Goal: Navigation & Orientation: Find specific page/section

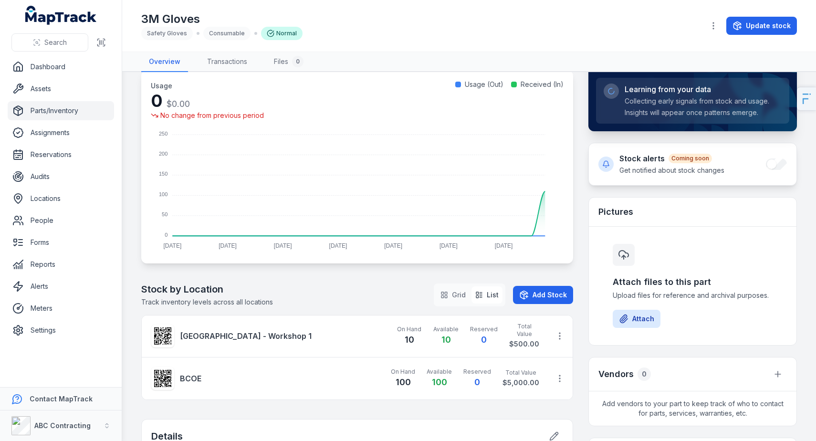
scroll to position [106, 0]
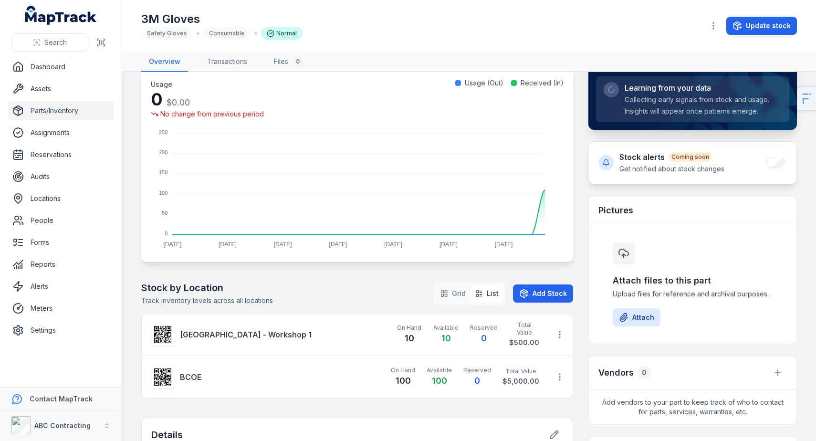
click at [514, 12] on div "3M Gloves Safety Gloves Consumable Normal" at bounding box center [418, 25] width 555 height 29
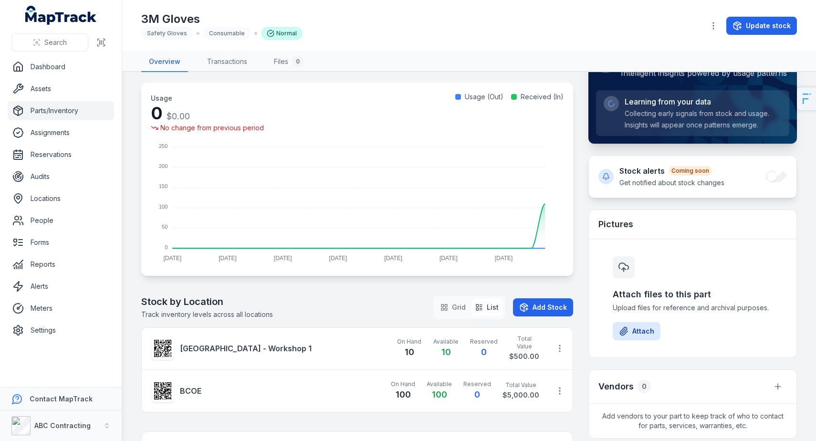
scroll to position [90, 0]
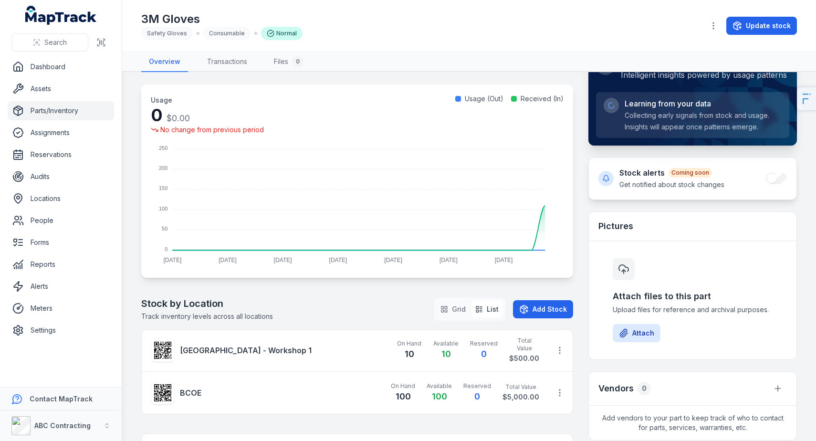
click at [66, 104] on link "Parts/Inventory" at bounding box center [61, 110] width 106 height 19
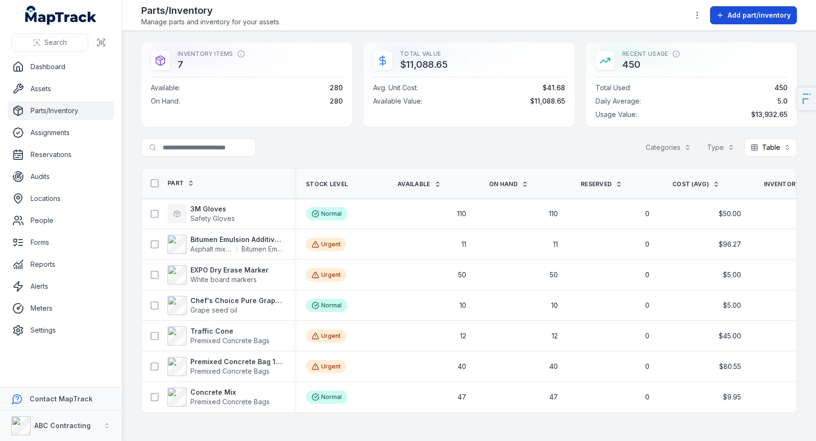
click at [758, 11] on span "Add part/inventory" at bounding box center [759, 15] width 63 height 10
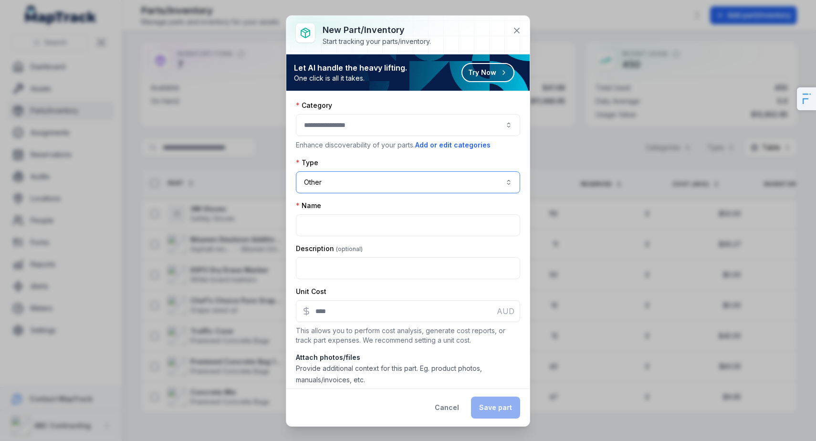
click at [357, 182] on button "Other *****" at bounding box center [408, 182] width 224 height 22
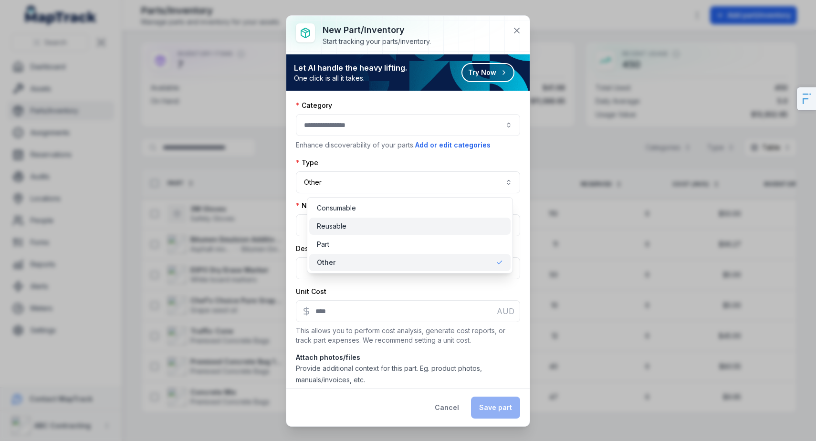
click at [344, 226] on span "Reusable" at bounding box center [332, 226] width 30 height 10
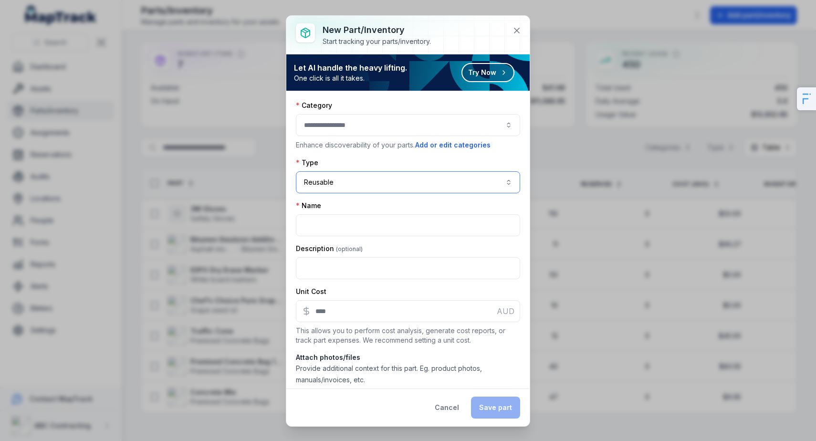
click at [374, 180] on button "Reusable ********" at bounding box center [408, 182] width 224 height 22
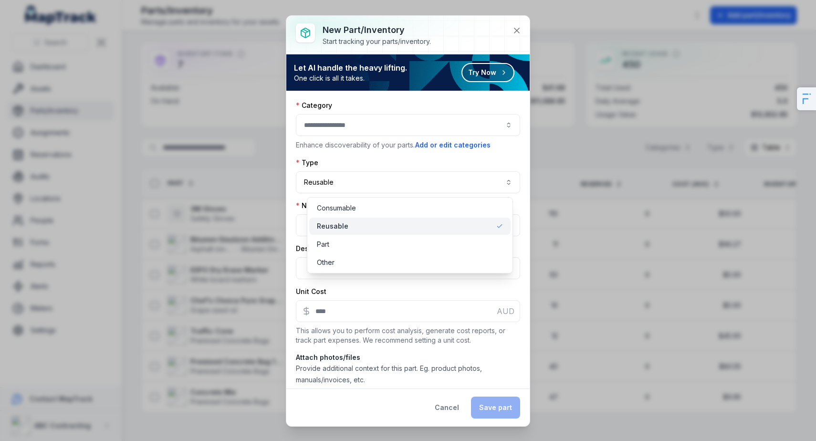
click at [391, 157] on div "Category Enhance discoverability of your parts. Add or edit categories Type Reu…" at bounding box center [408, 223] width 224 height 244
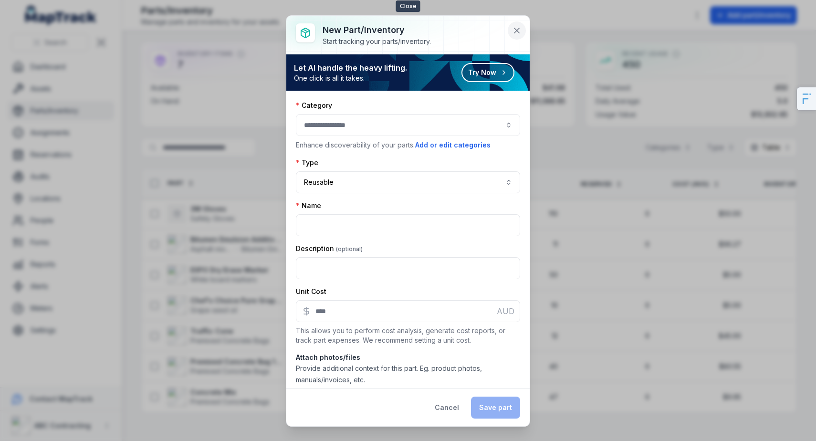
click at [514, 31] on icon at bounding box center [517, 31] width 10 height 10
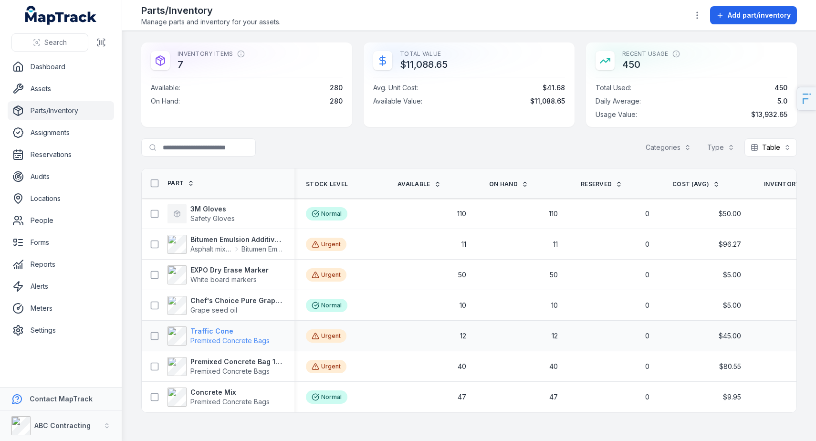
click at [217, 327] on strong "Traffic Cone" at bounding box center [229, 331] width 79 height 10
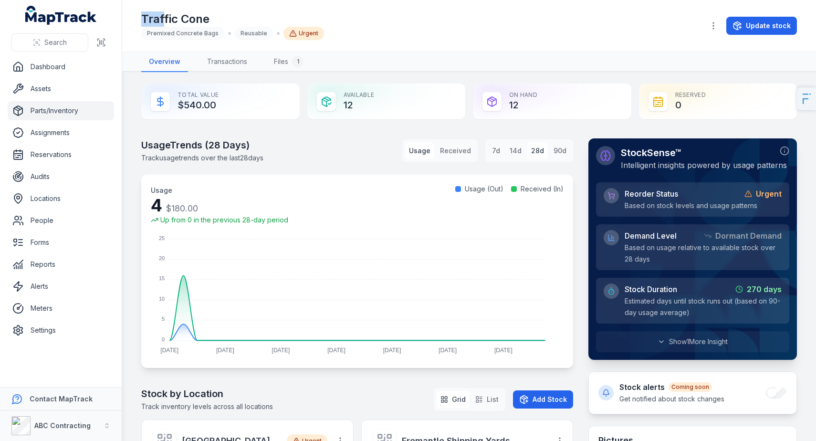
drag, startPoint x: 159, startPoint y: 26, endPoint x: 379, endPoint y: 6, distance: 221.3
click at [361, 5] on div "Traffic Cone Premixed Concrete Bags Reusable Urgent Update stock" at bounding box center [469, 26] width 656 height 44
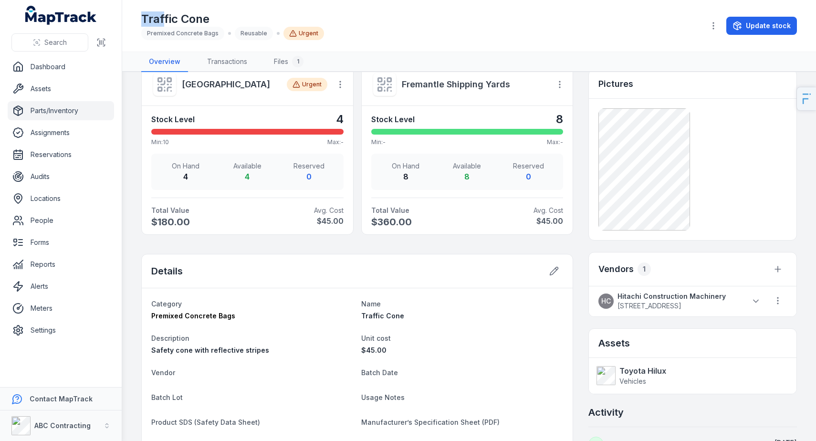
scroll to position [377, 0]
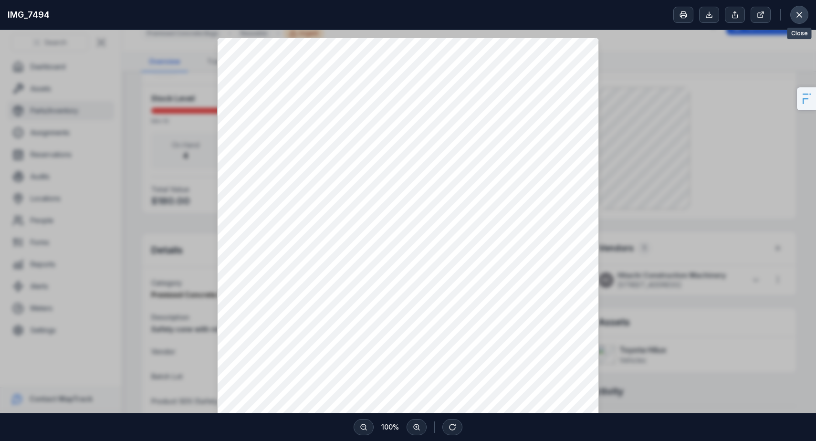
click at [796, 15] on icon at bounding box center [799, 15] width 10 height 10
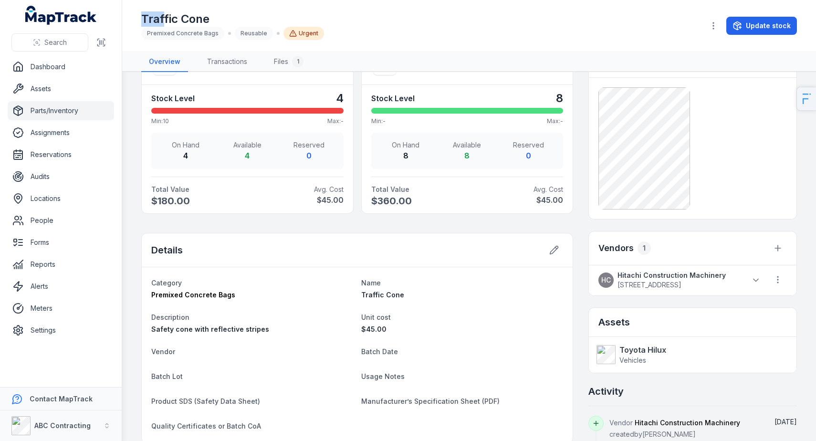
scroll to position [375, 0]
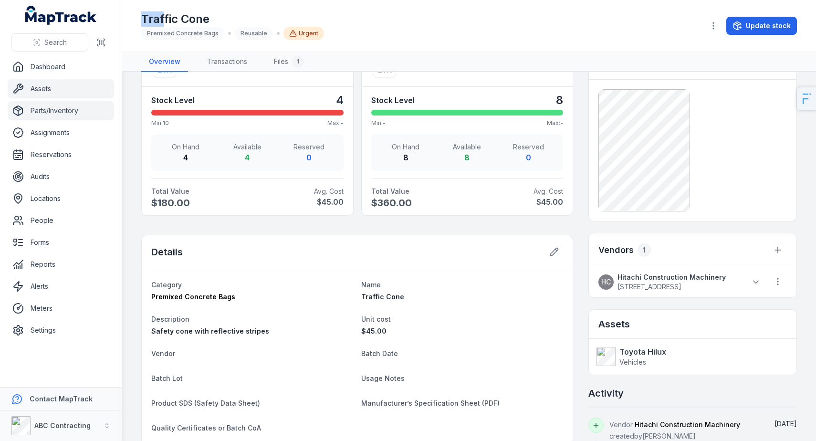
click at [48, 94] on link "Assets" at bounding box center [61, 88] width 106 height 19
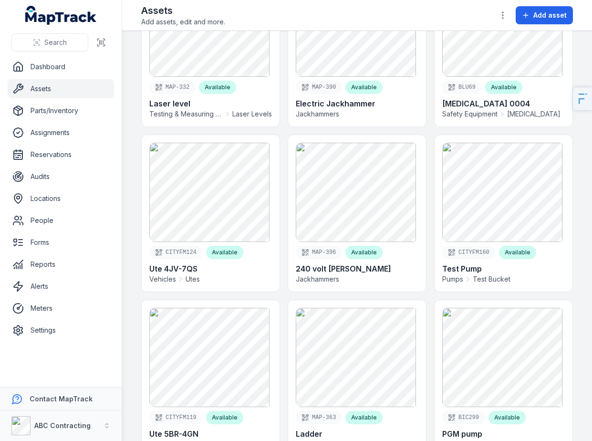
scroll to position [1417, 0]
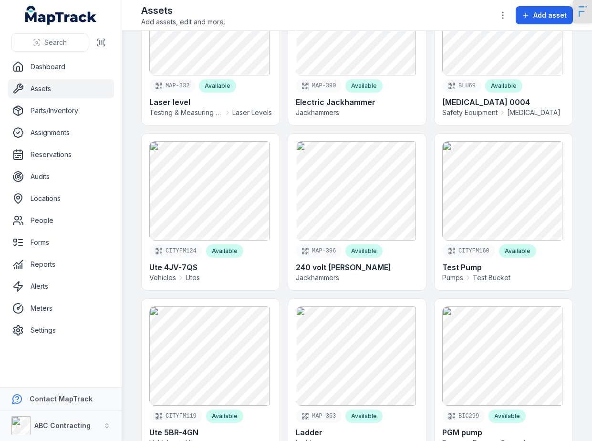
drag, startPoint x: 580, startPoint y: 100, endPoint x: 585, endPoint y: -10, distance: 110.3
click at [585, 0] on html "Search Dashboard Assets Parts/Inventory Assignments Reservations Audits Locatio…" at bounding box center [296, 220] width 592 height 441
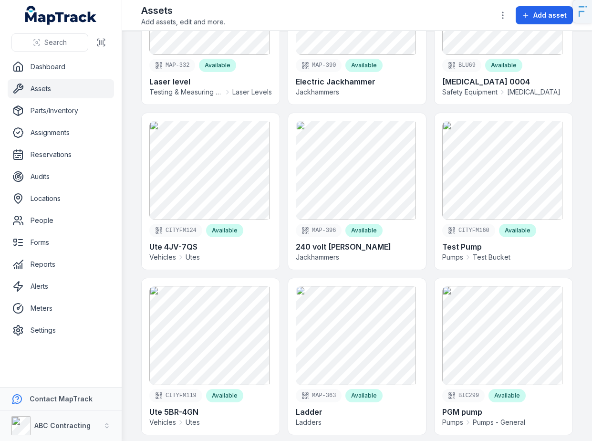
scroll to position [1437, 0]
click at [36, 202] on link "Locations" at bounding box center [61, 198] width 106 height 19
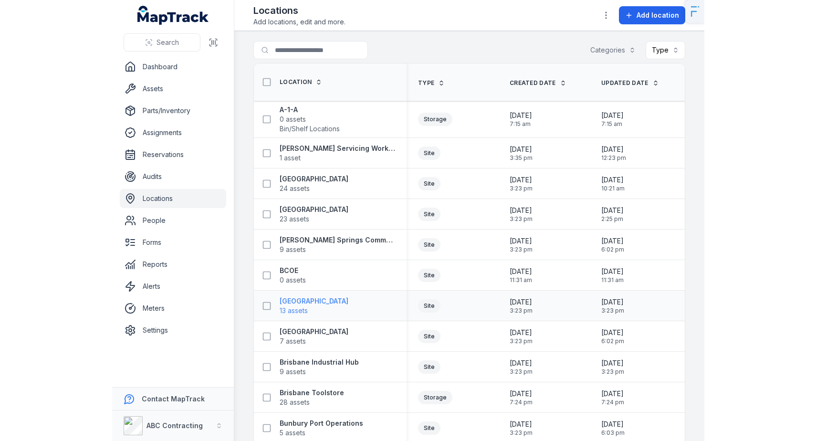
scroll to position [2, 0]
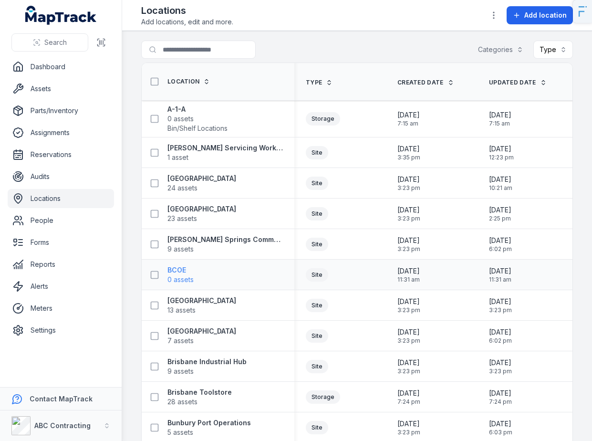
click at [172, 270] on strong "BCOE" at bounding box center [180, 270] width 26 height 10
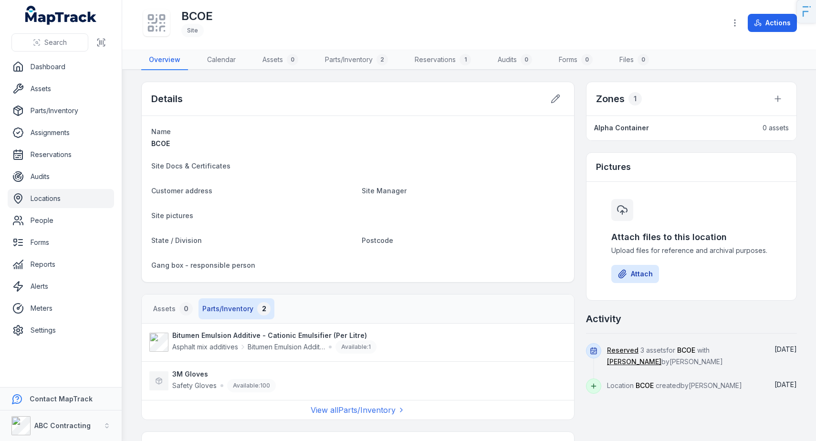
click at [193, 13] on h1 "BCOE" at bounding box center [196, 16] width 31 height 15
click at [625, 134] on li "Alpha Container 0 assets" at bounding box center [691, 127] width 210 height 25
click at [627, 129] on strong "Alpha Container" at bounding box center [621, 128] width 55 height 10
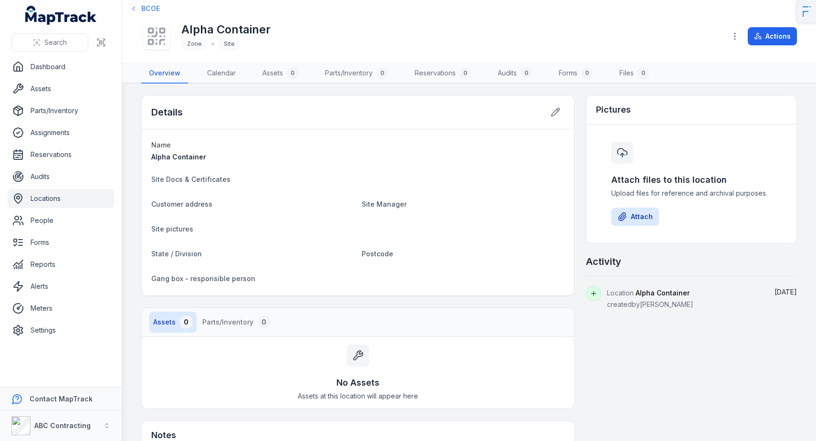
click at [150, 8] on span "BCOE" at bounding box center [150, 9] width 19 height 10
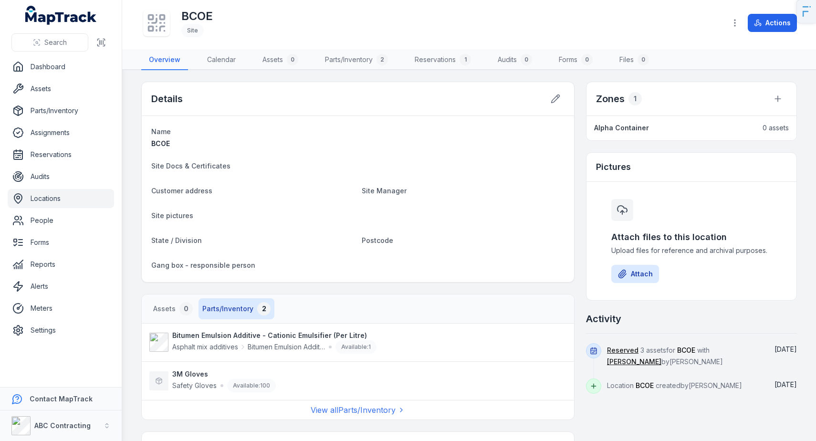
click at [205, 14] on h1 "BCOE" at bounding box center [196, 16] width 31 height 15
click at [64, 87] on link "Assets" at bounding box center [61, 88] width 106 height 19
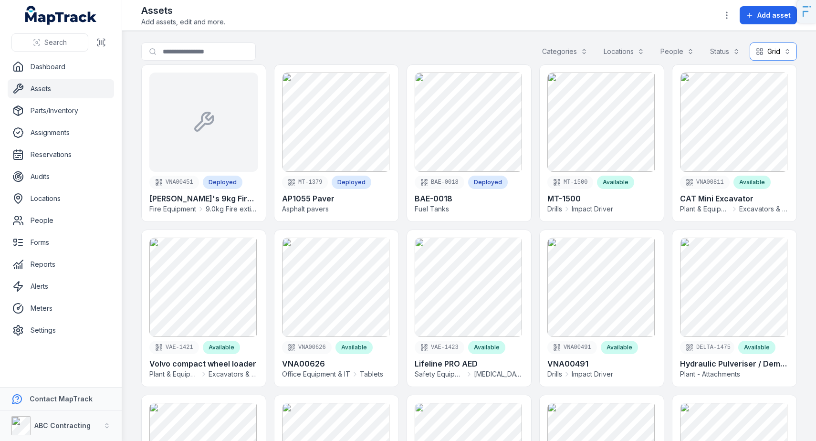
click at [764, 45] on button "Grid ****" at bounding box center [773, 51] width 47 height 18
click at [749, 71] on div "Table" at bounding box center [755, 76] width 30 height 10
